Goal: Task Accomplishment & Management: Manage account settings

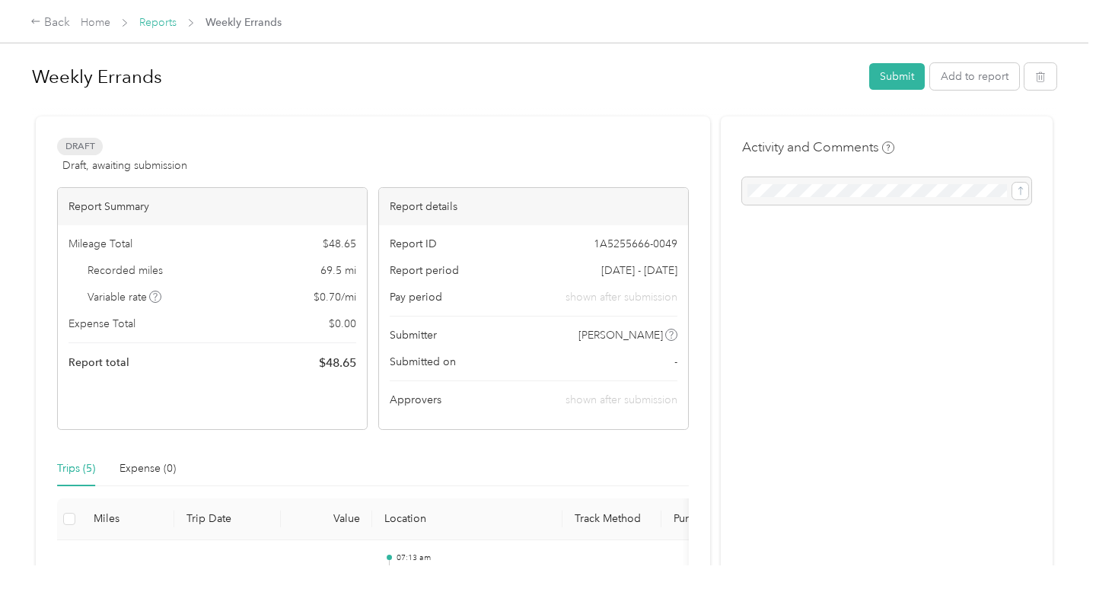
click at [153, 18] on link "Reports" at bounding box center [157, 22] width 37 height 13
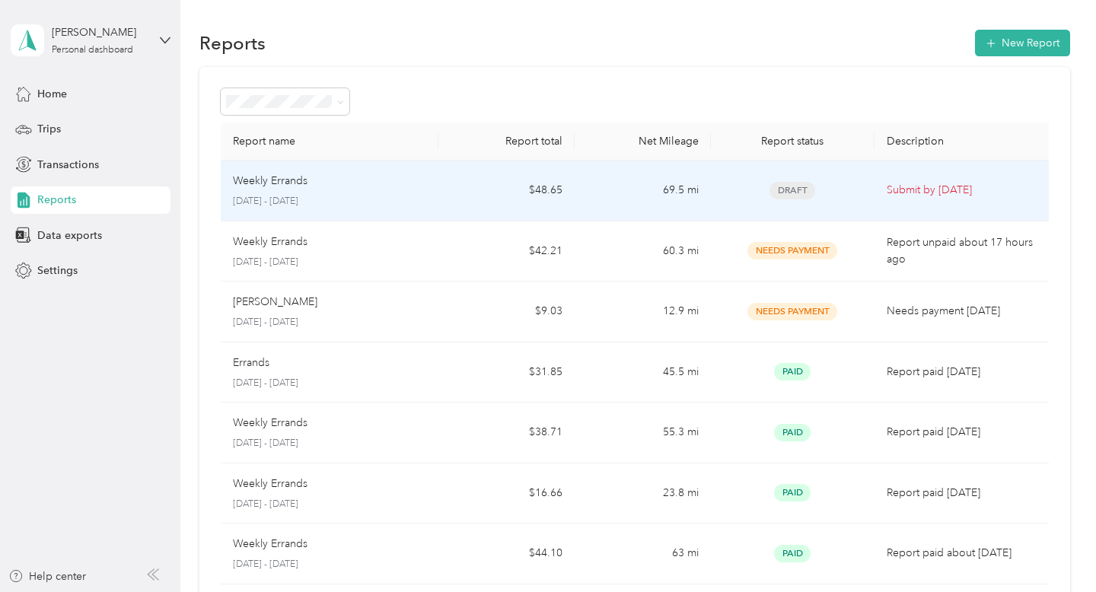
click at [479, 175] on td "$48.65" at bounding box center [506, 191] width 136 height 61
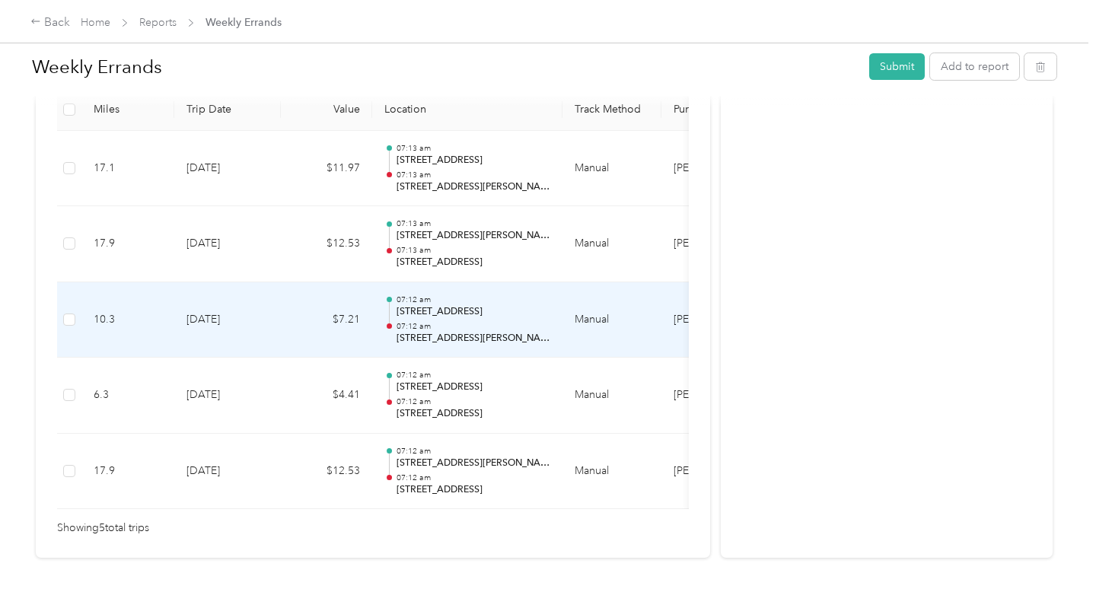
scroll to position [455, 0]
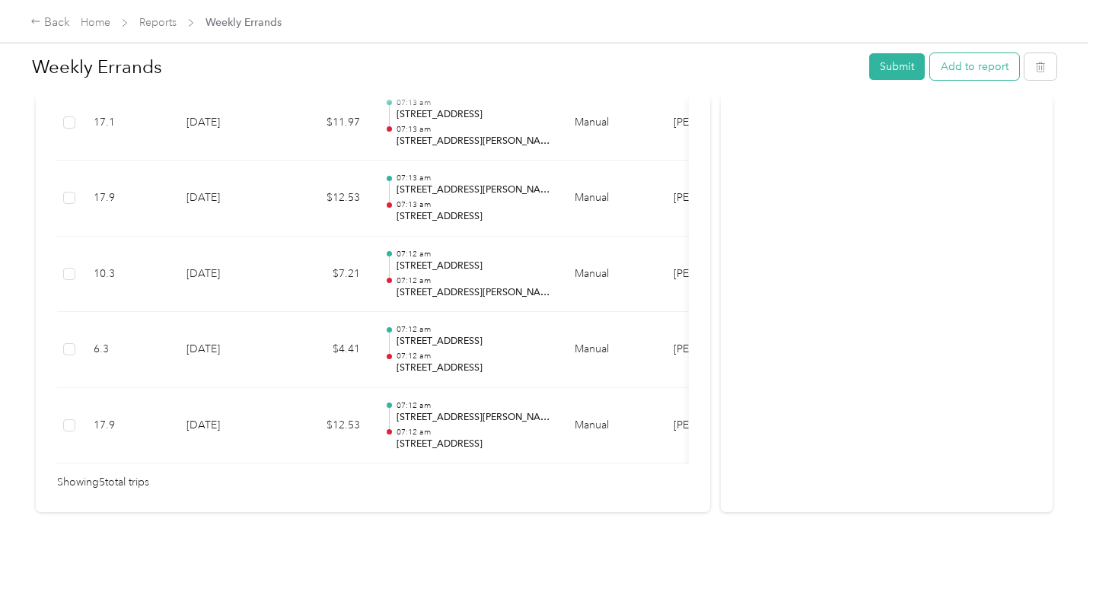
click at [978, 68] on button "Add to report" at bounding box center [974, 66] width 89 height 27
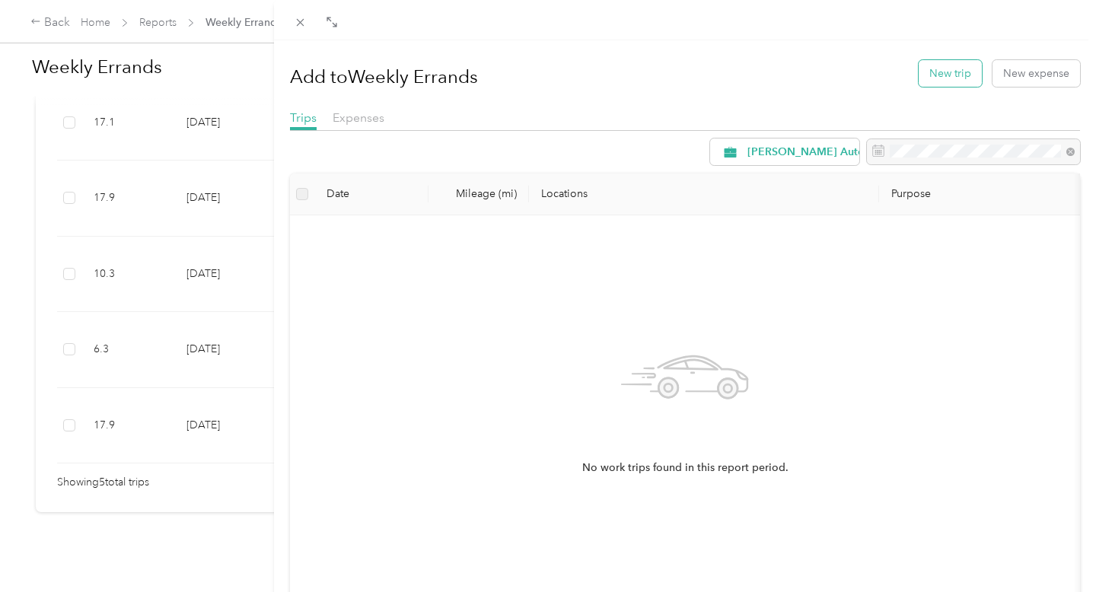
click at [934, 67] on button "New trip" at bounding box center [949, 73] width 63 height 27
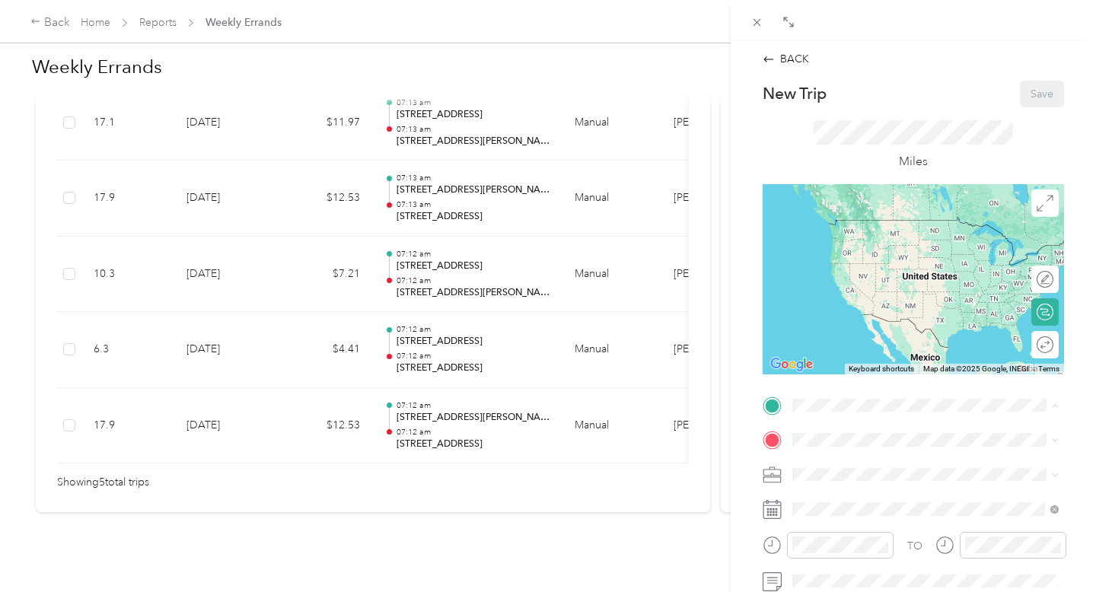
click at [975, 256] on div "TEAM [STREET_ADDRESS][GEOGRAPHIC_DATA][STREET_ADDRESS][US_STATE][GEOGRAPHIC_DAT…" at bounding box center [898, 236] width 154 height 37
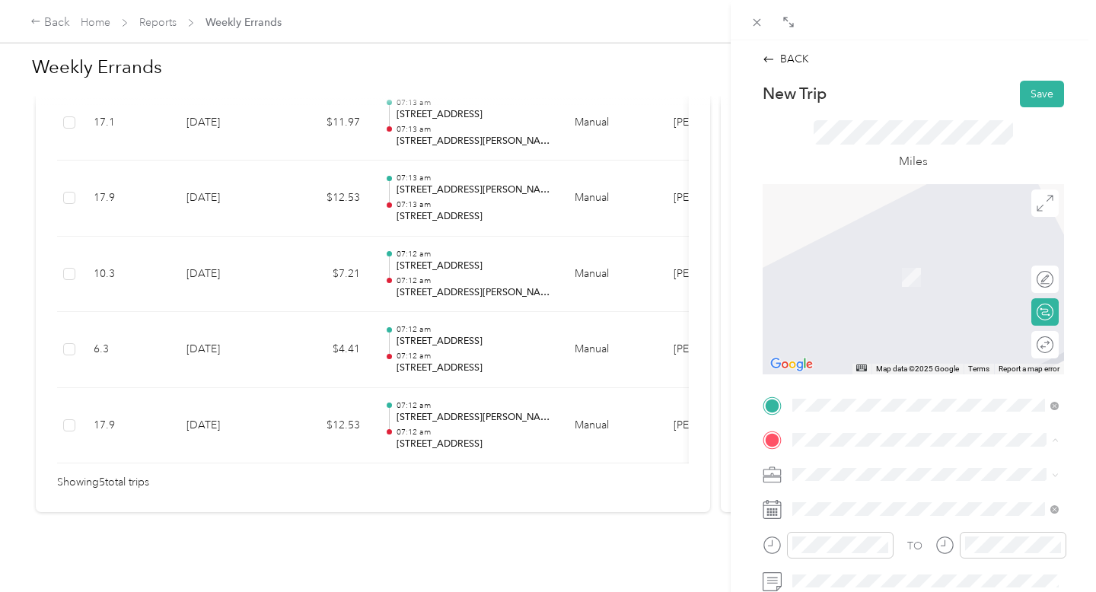
click at [969, 387] on strong "[STREET_ADDRESS][PERSON_NAME]" at bounding box center [964, 373] width 180 height 27
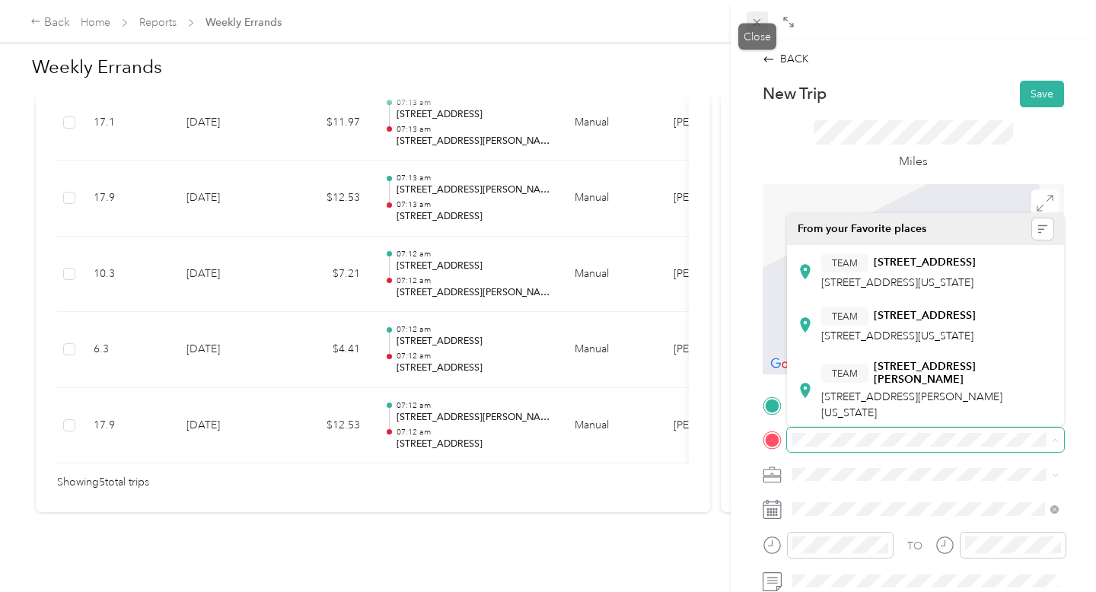
click at [756, 22] on icon at bounding box center [756, 22] width 13 height 13
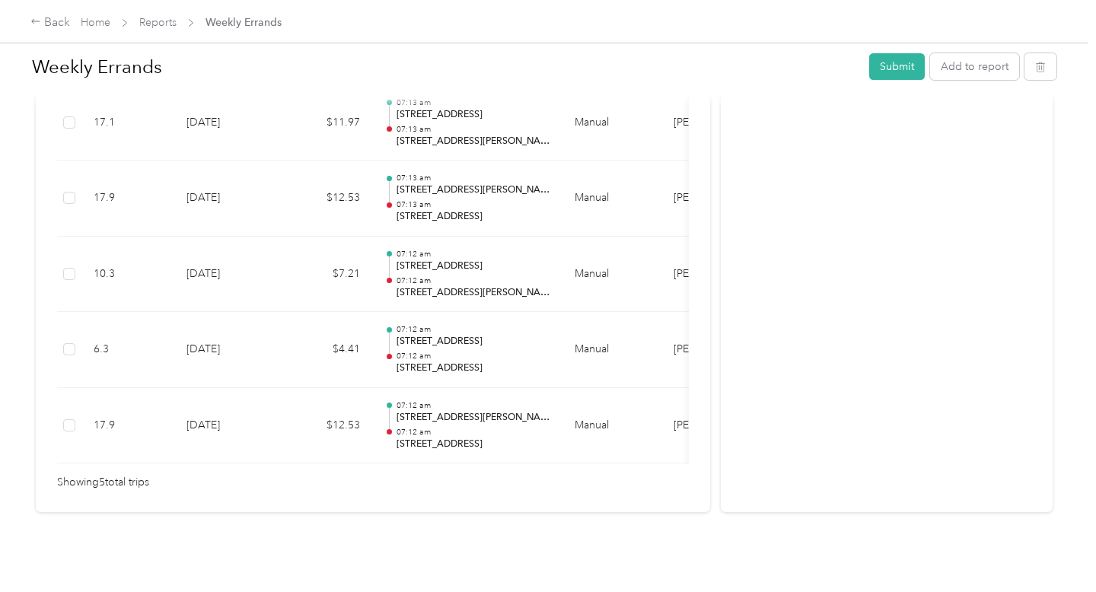
click at [988, 49] on div "Weekly Errands Submit Add to report" at bounding box center [544, 69] width 1024 height 45
click at [981, 65] on button "Add to report" at bounding box center [974, 66] width 89 height 27
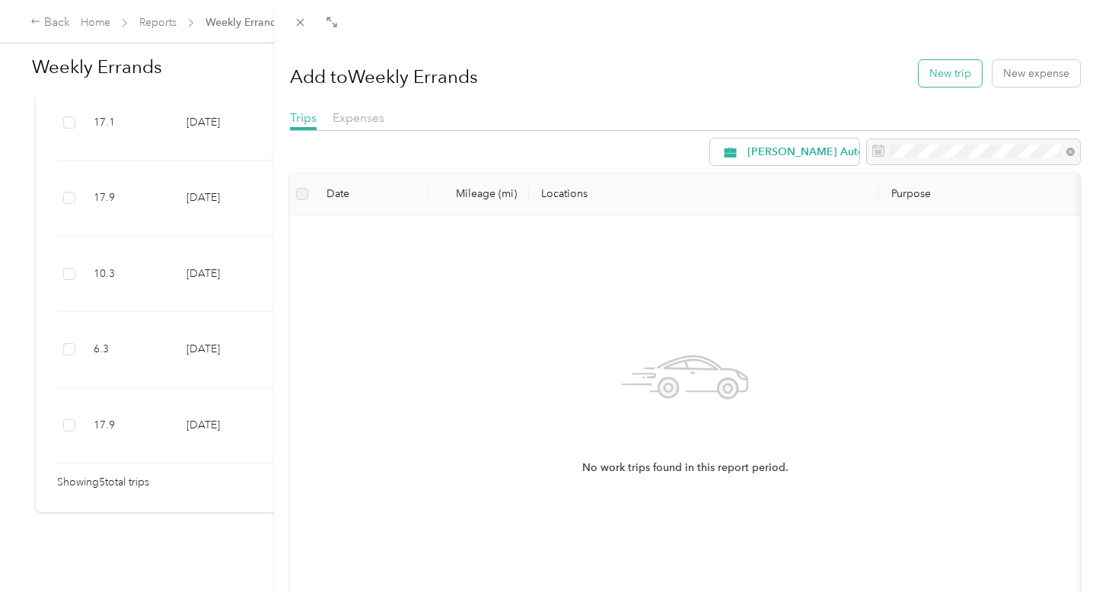
click at [940, 74] on button "New trip" at bounding box center [949, 73] width 63 height 27
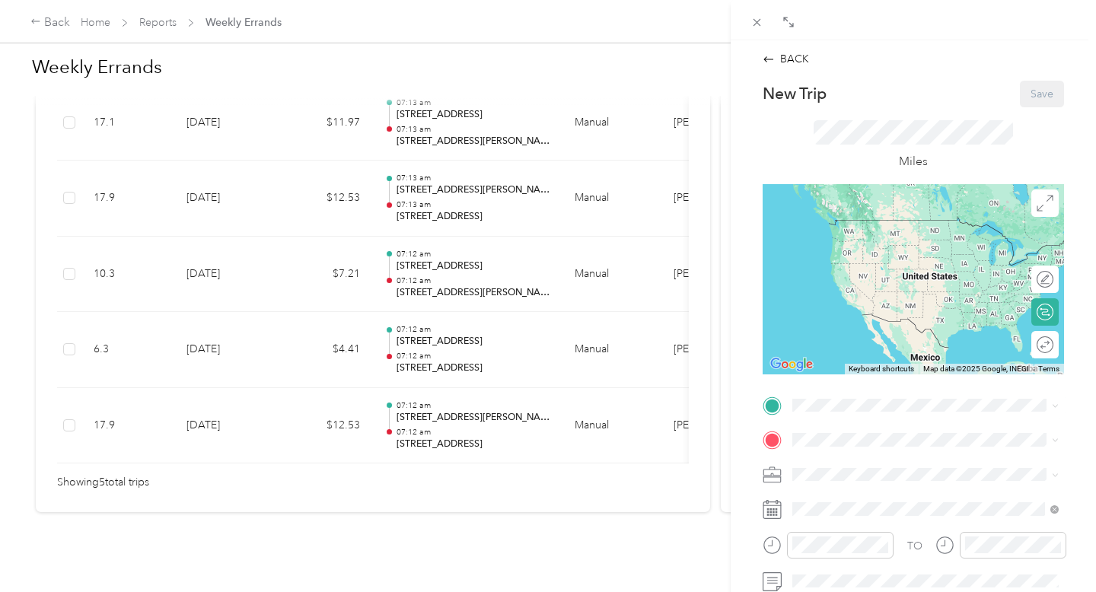
click at [893, 304] on div "TEAM [STREET_ADDRESS][US_STATE]" at bounding box center [898, 285] width 154 height 37
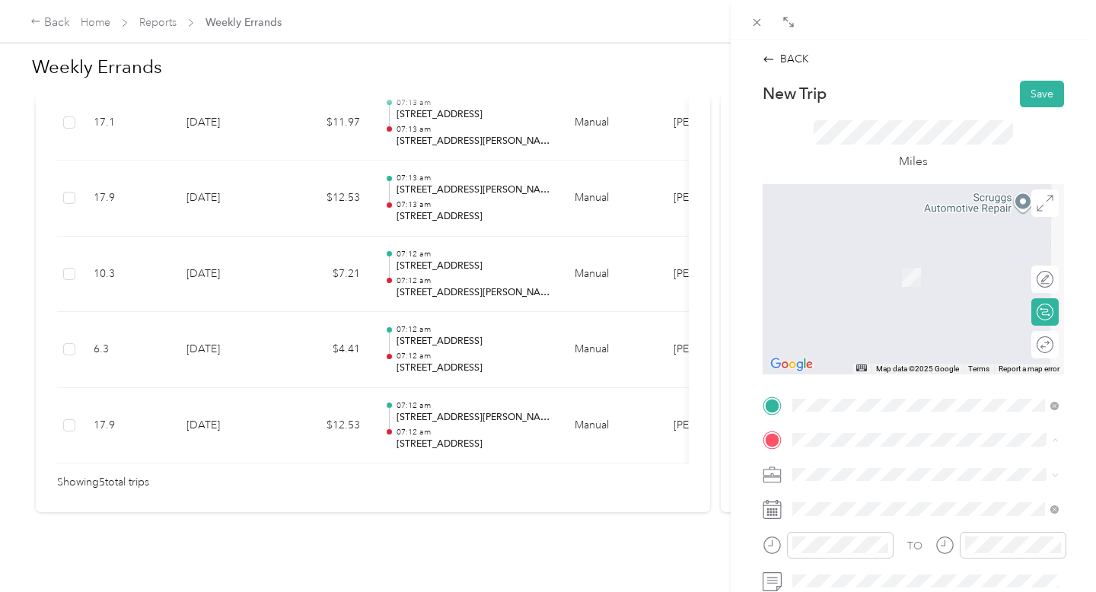
click at [902, 410] on div "TEAM [STREET_ADDRESS][GEOGRAPHIC_DATA][PERSON_NAME][STREET_ADDRESS][PERSON_NAME…" at bounding box center [937, 391] width 233 height 62
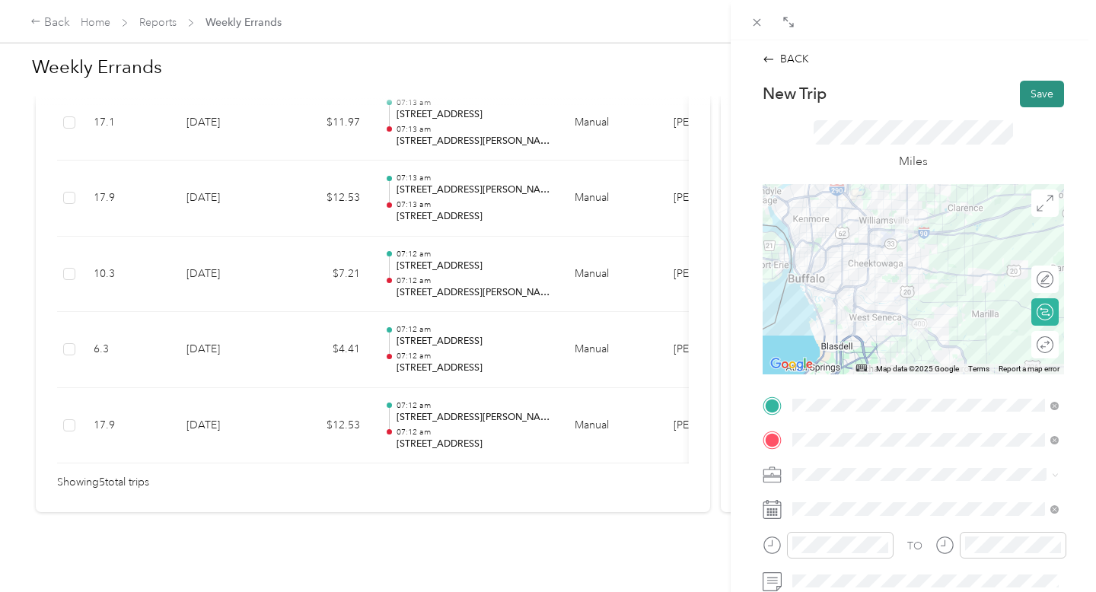
click at [1044, 96] on button "Save" at bounding box center [1042, 94] width 44 height 27
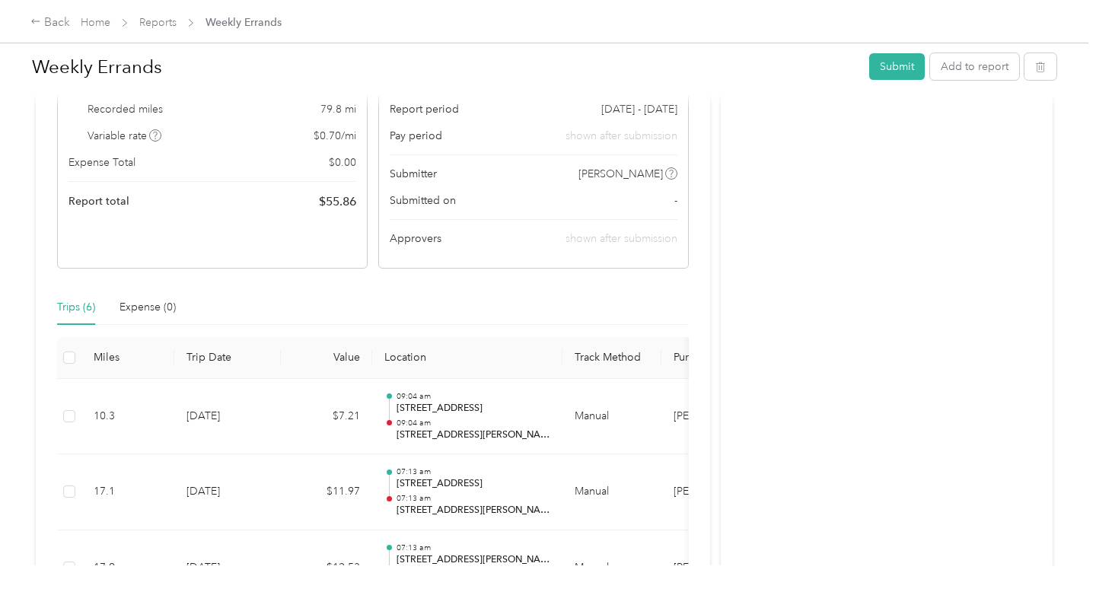
scroll to position [14, 0]
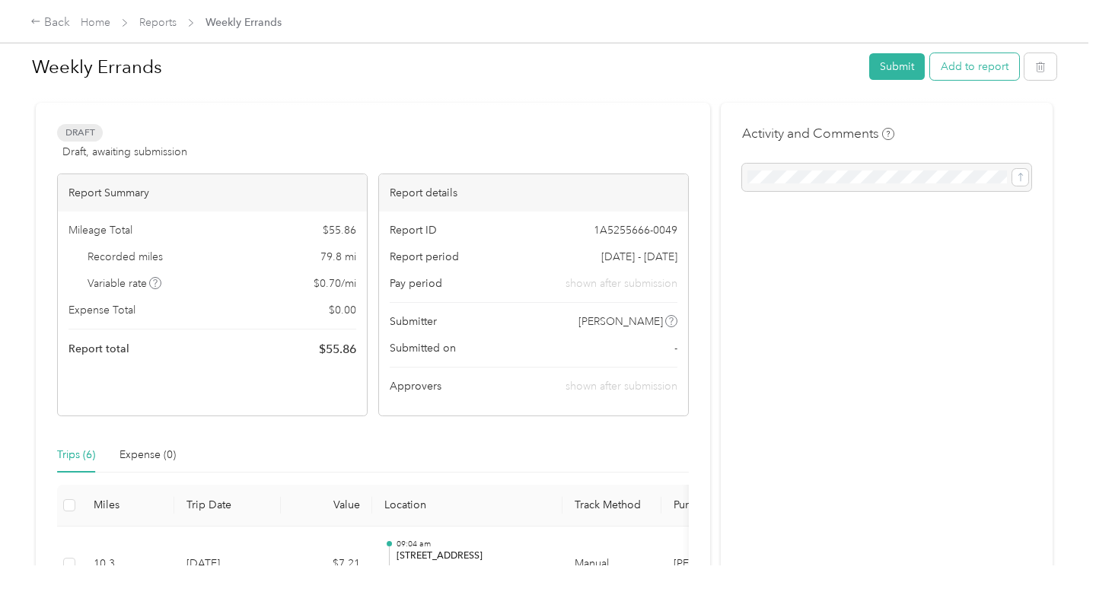
click at [991, 70] on button "Add to report" at bounding box center [974, 66] width 89 height 27
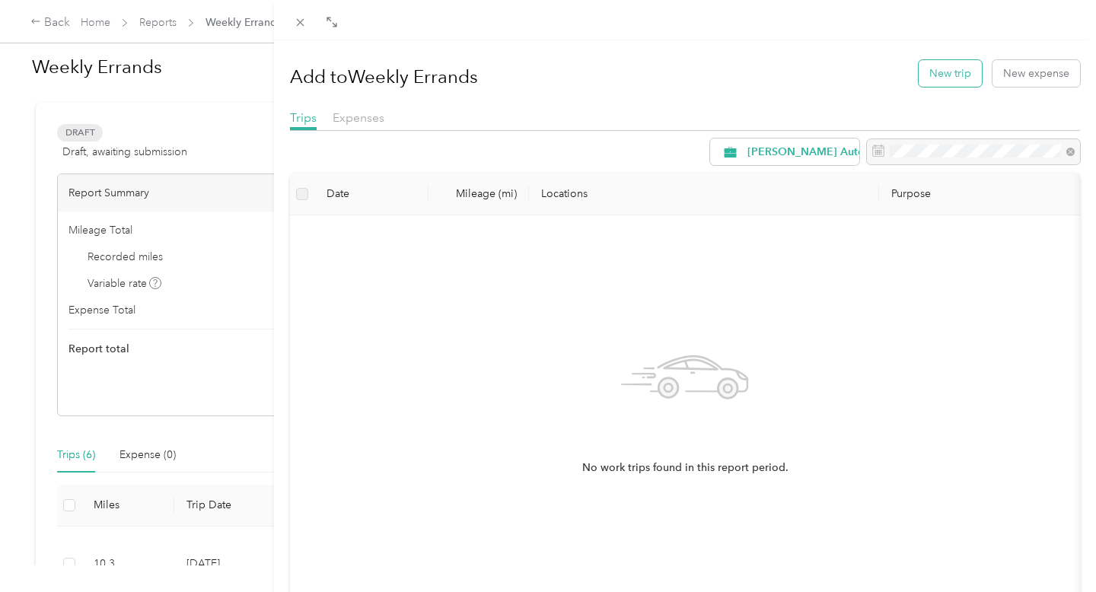
click at [962, 65] on button "New trip" at bounding box center [949, 73] width 63 height 27
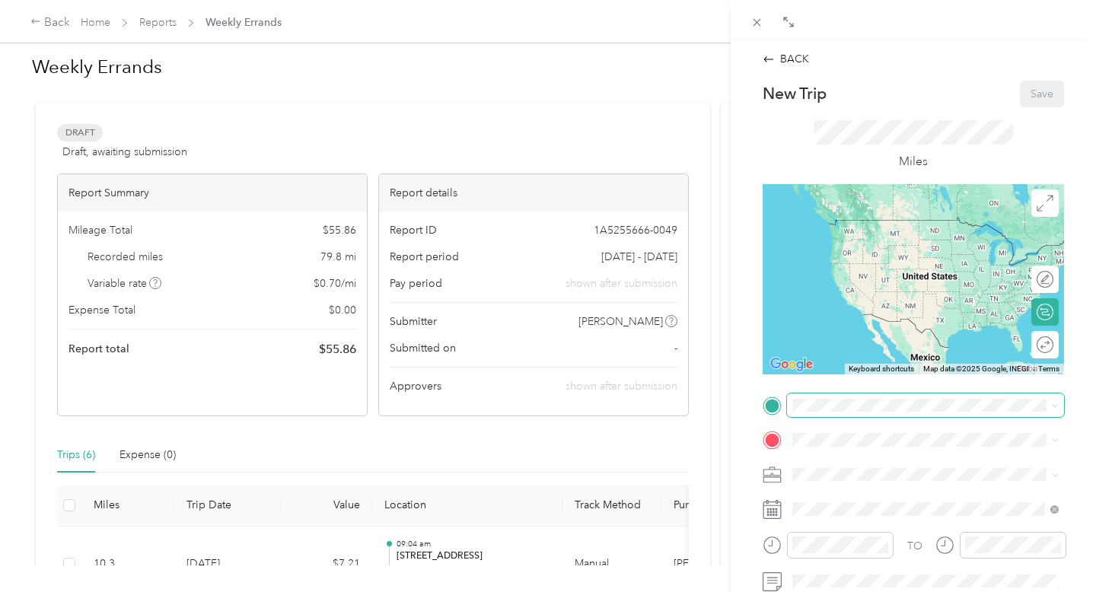
click at [811, 397] on span at bounding box center [925, 405] width 277 height 24
click at [944, 242] on span "[STREET_ADDRESS][US_STATE]" at bounding box center [897, 247] width 152 height 13
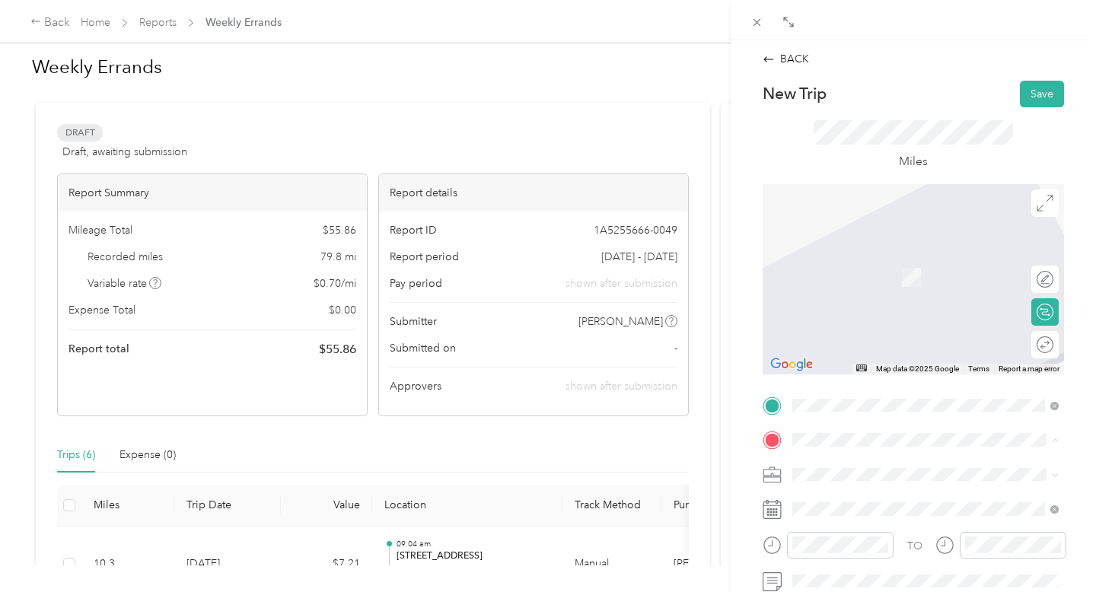
click at [914, 342] on div "TEAM [STREET_ADDRESS][US_STATE]" at bounding box center [898, 325] width 154 height 37
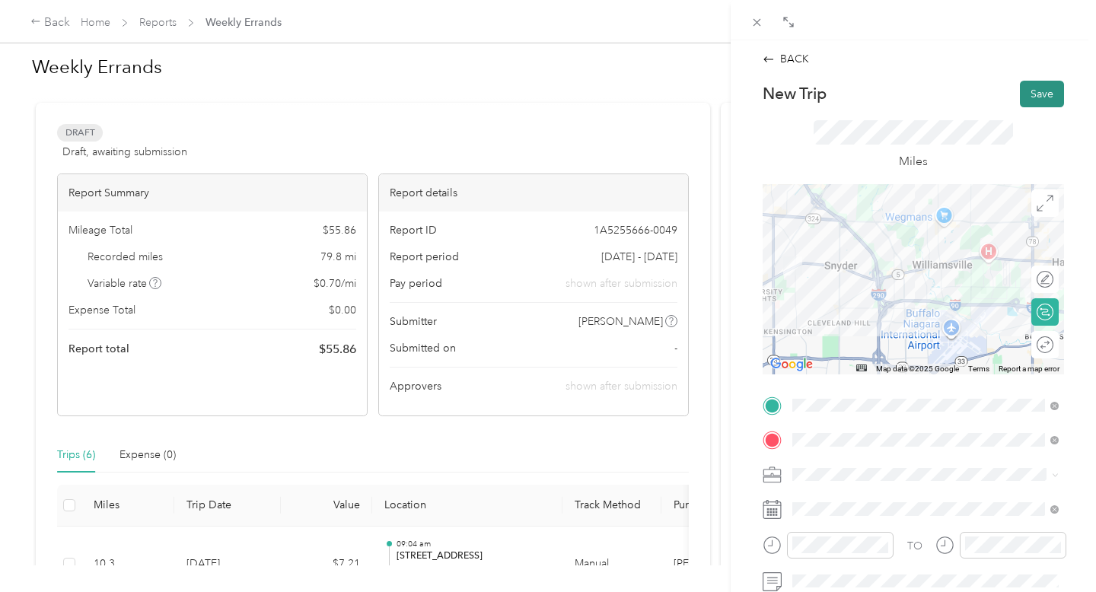
click at [1036, 96] on button "Save" at bounding box center [1042, 94] width 44 height 27
